Goal: Find specific page/section: Find specific page/section

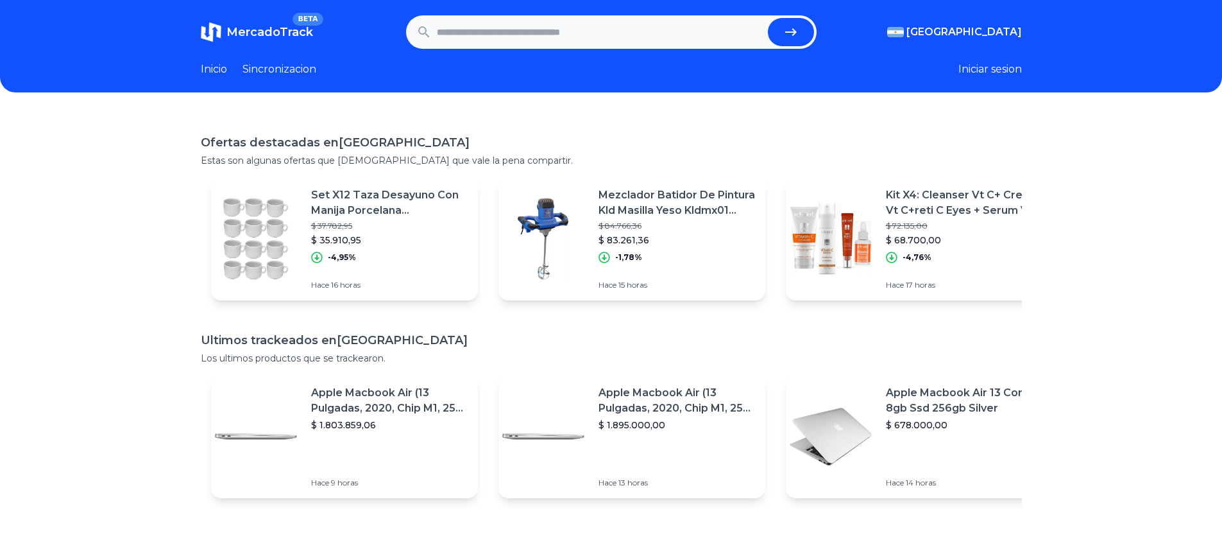
click at [220, 71] on link "Inicio" at bounding box center [214, 69] width 26 height 15
click at [268, 74] on link "Sincronizacion" at bounding box center [280, 69] width 74 height 15
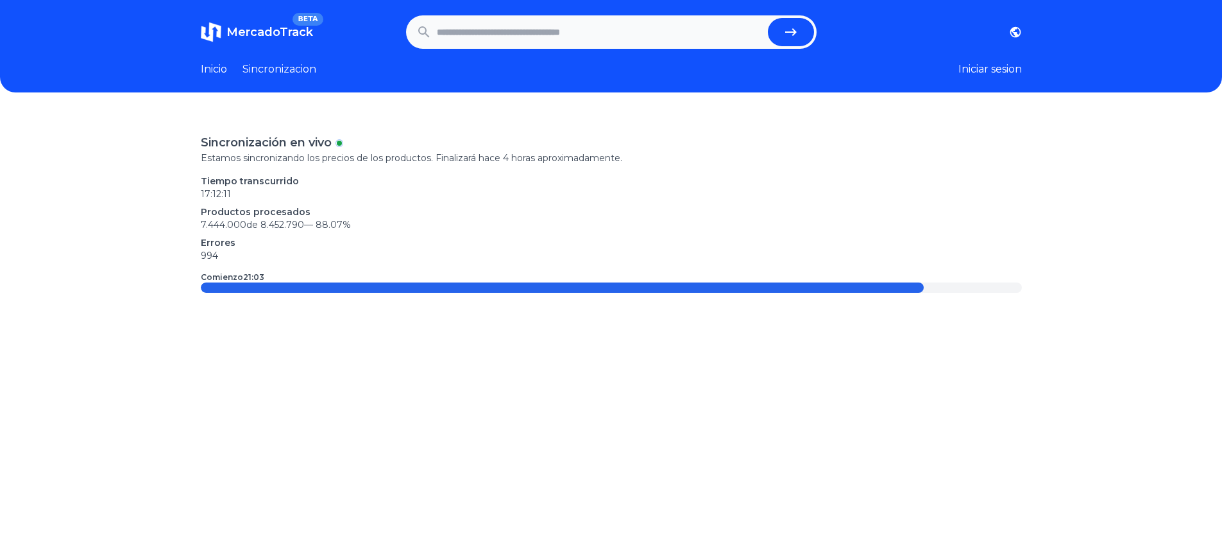
click at [225, 72] on link "Inicio" at bounding box center [214, 69] width 26 height 15
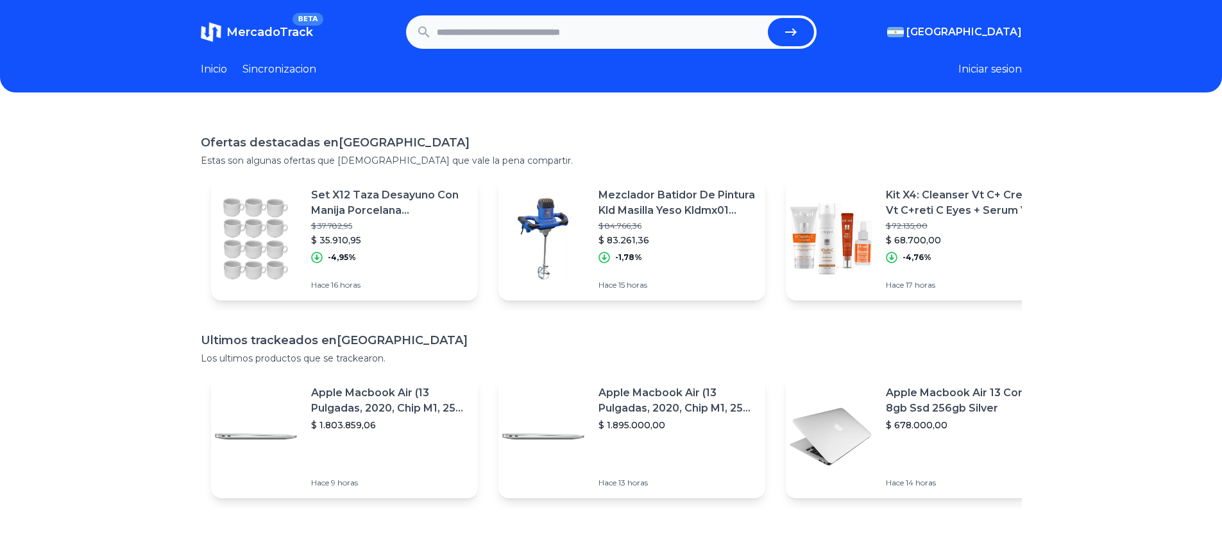
click at [487, 27] on input "text" at bounding box center [600, 32] width 326 height 28
click at [664, 198] on p "Mezclador Batidor De Pintura Kld Masilla Yeso Kldmx01 1400w" at bounding box center [677, 202] width 157 height 31
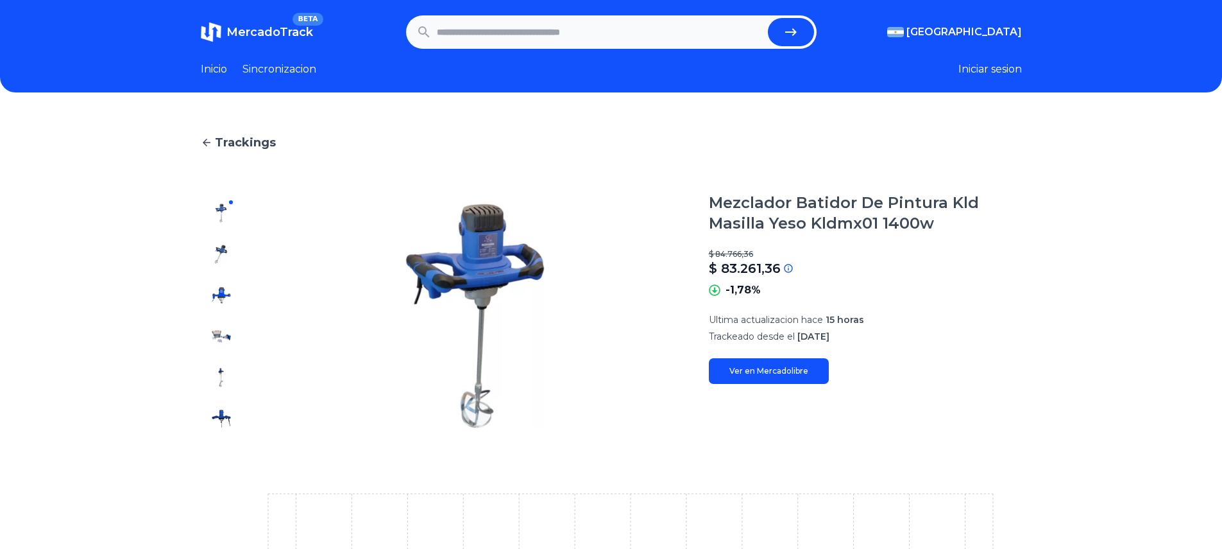
click at [277, 34] on span "MercadoTrack" at bounding box center [269, 32] width 87 height 14
